Goal: Find specific page/section: Find specific page/section

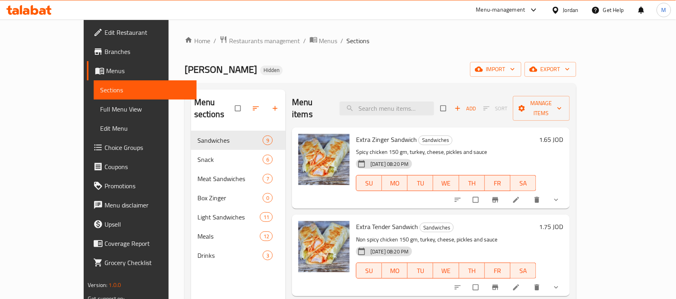
click at [567, 6] on div "Jordan" at bounding box center [571, 10] width 16 height 9
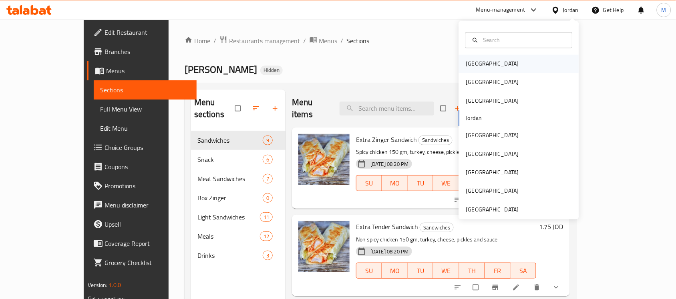
click at [481, 67] on div "[GEOGRAPHIC_DATA]" at bounding box center [493, 64] width 66 height 18
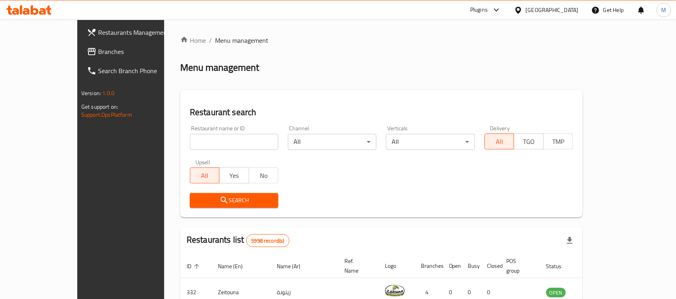
click at [201, 141] on input "search" at bounding box center [234, 142] width 88 height 16
paste input "Cafeteria [GEOGRAPHIC_DATA] Snacks"
click button "Search" at bounding box center [234, 200] width 88 height 15
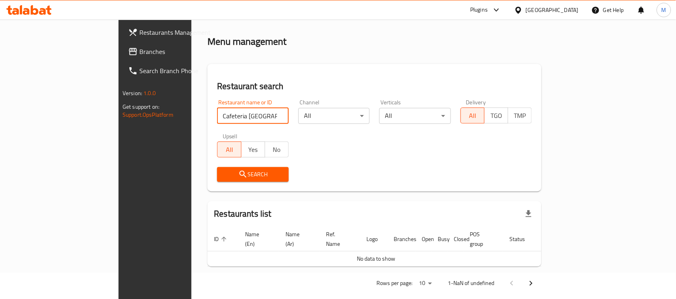
scroll to position [27, 0]
click at [217, 114] on input "Cafeteria [GEOGRAPHIC_DATA] Snacks" at bounding box center [253, 115] width 72 height 16
type input "Cafeteria [GEOGRAPHIC_DATA]"
click button "Search" at bounding box center [253, 173] width 72 height 15
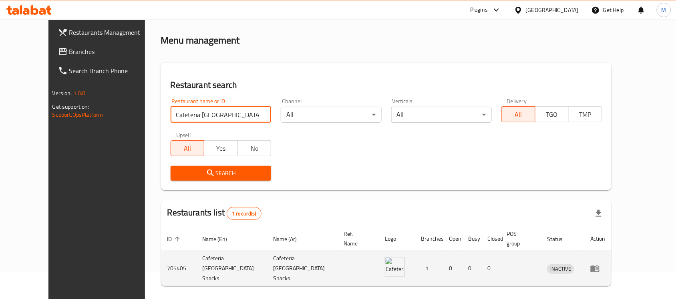
click at [599, 266] on icon "enhanced table" at bounding box center [594, 269] width 9 height 7
